Goal: Find specific page/section: Find specific page/section

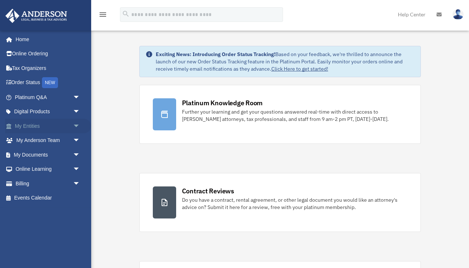
click at [41, 126] on link "My Entities arrow_drop_down" at bounding box center [48, 126] width 86 height 15
click at [77, 125] on span "arrow_drop_down" at bounding box center [80, 126] width 15 height 15
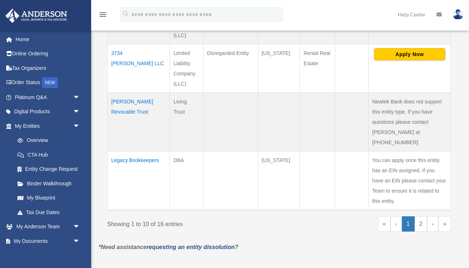
scroll to position [530, 0]
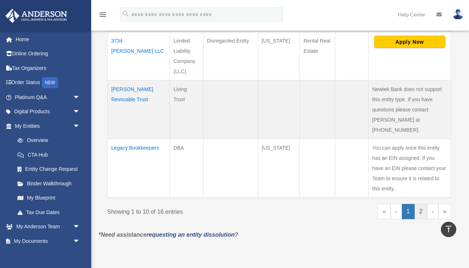
click at [420, 204] on link "2" at bounding box center [420, 211] width 13 height 15
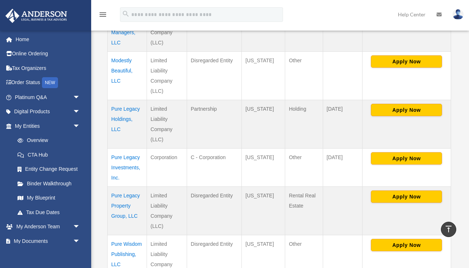
scroll to position [218, 0]
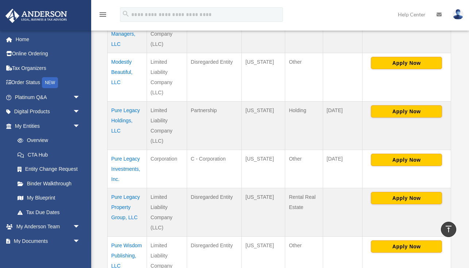
click at [121, 111] on td "Pure Legacy Holdings, LLC" at bounding box center [127, 126] width 39 height 48
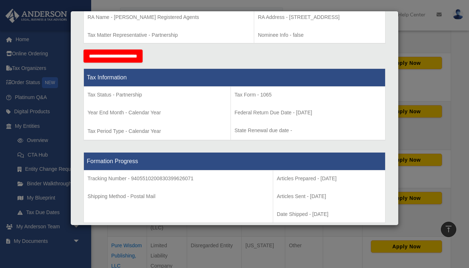
scroll to position [250, 0]
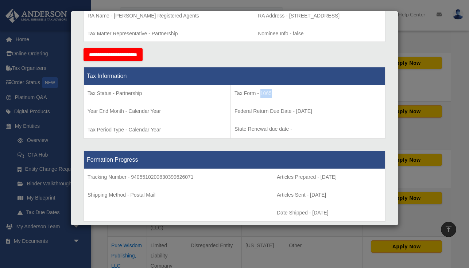
drag, startPoint x: 256, startPoint y: 93, endPoint x: 270, endPoint y: 93, distance: 13.8
click at [270, 93] on p "Tax Form - 1065" at bounding box center [307, 93] width 147 height 9
copy p "1065"
